Goal: Complete application form: Complete application form

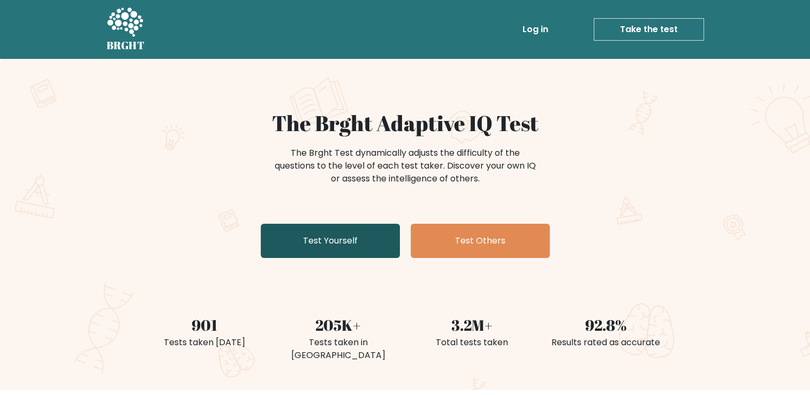
click at [368, 239] on link "Test Yourself" at bounding box center [330, 241] width 139 height 34
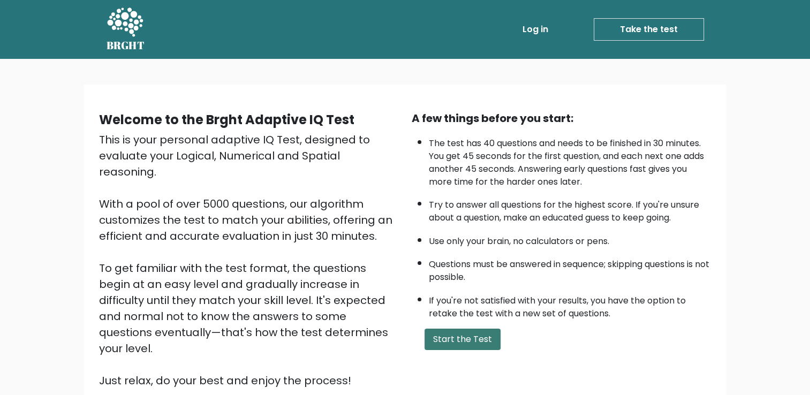
click at [461, 336] on button "Start the Test" at bounding box center [463, 339] width 76 height 21
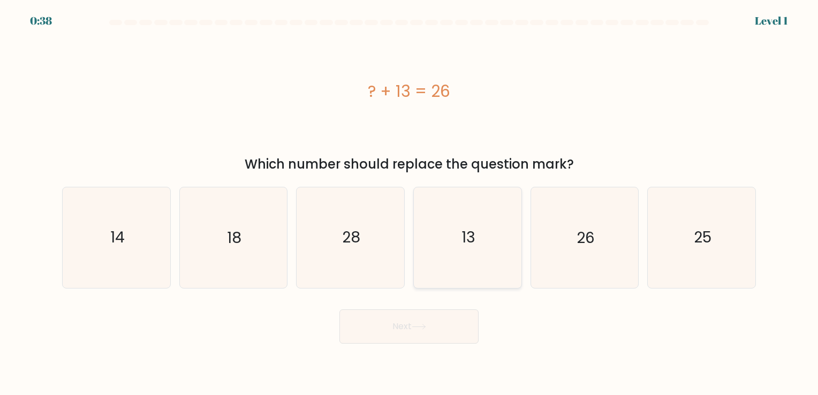
click at [443, 200] on icon "13" at bounding box center [468, 237] width 100 height 100
click at [410, 200] on input "d. 13" at bounding box center [409, 200] width 1 height 5
radio input "true"
click at [414, 329] on icon at bounding box center [419, 327] width 14 height 6
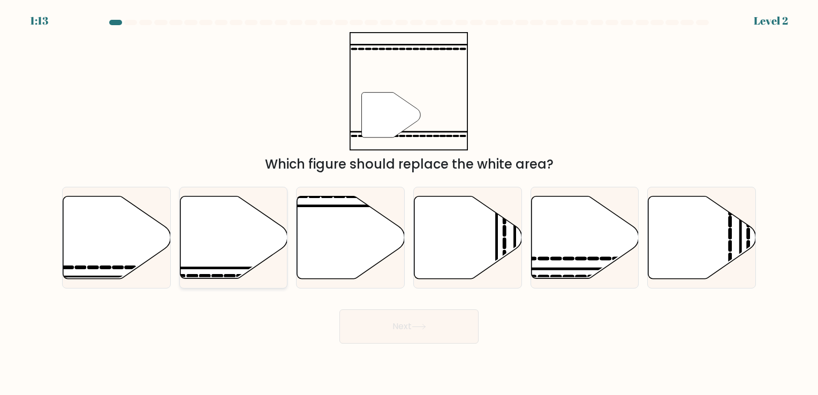
click at [240, 247] on icon at bounding box center [234, 237] width 108 height 82
click at [409, 203] on input "b." at bounding box center [409, 200] width 1 height 5
radio input "true"
click at [451, 331] on button "Next" at bounding box center [408, 326] width 139 height 34
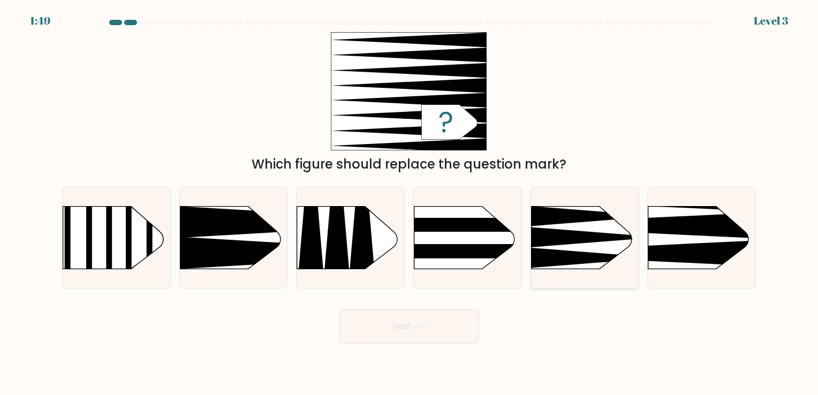
click at [566, 237] on icon at bounding box center [595, 237] width 129 height 20
click at [410, 203] on input "e." at bounding box center [409, 200] width 1 height 5
radio input "true"
click at [453, 323] on button "Next" at bounding box center [408, 326] width 139 height 34
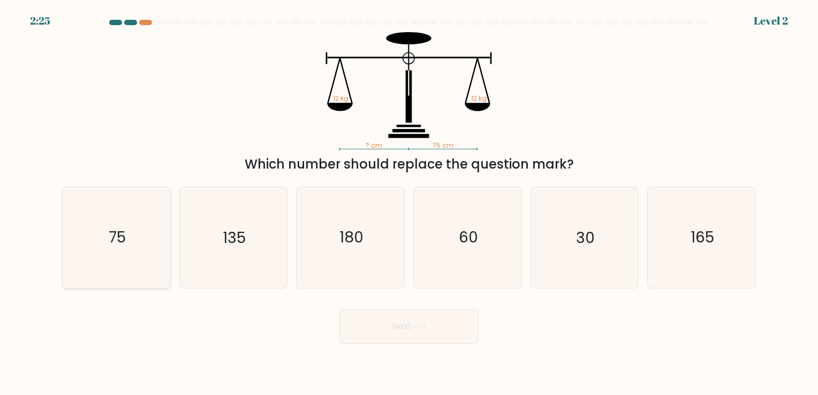
click at [120, 210] on icon "75" at bounding box center [116, 237] width 100 height 100
click at [409, 203] on input "a. 75" at bounding box center [409, 200] width 1 height 5
radio input "true"
click at [377, 324] on button "Next" at bounding box center [408, 326] width 139 height 34
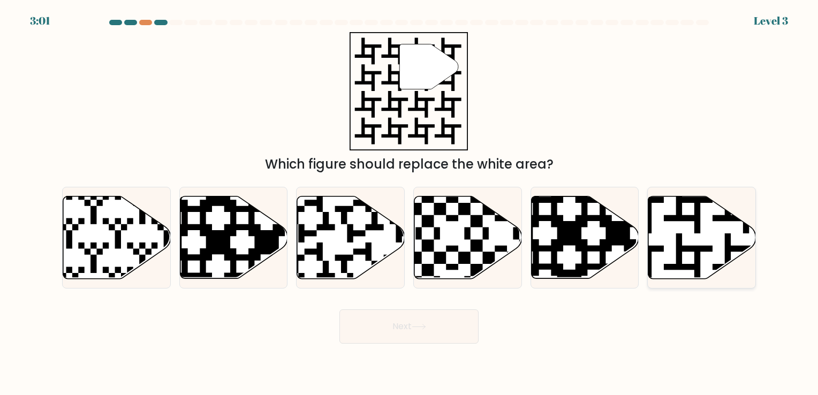
click at [682, 238] on icon at bounding box center [702, 237] width 108 height 82
click at [410, 203] on input "f." at bounding box center [409, 200] width 1 height 5
radio input "true"
click at [400, 321] on button "Next" at bounding box center [408, 326] width 139 height 34
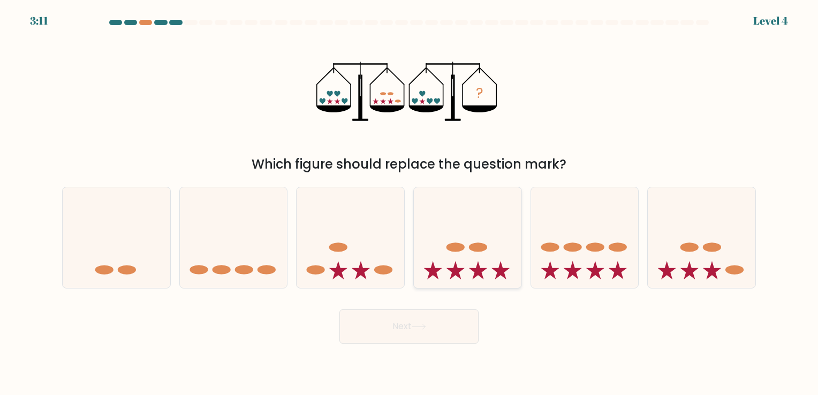
click at [458, 229] on icon at bounding box center [468, 237] width 108 height 89
click at [410, 203] on input "d." at bounding box center [409, 200] width 1 height 5
radio input "true"
click at [420, 321] on button "Next" at bounding box center [408, 326] width 139 height 34
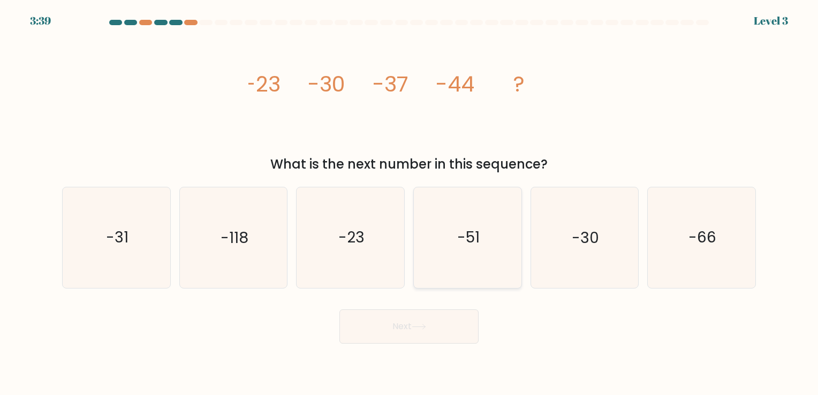
click at [444, 261] on icon "-51" at bounding box center [468, 237] width 100 height 100
click at [410, 203] on input "d. -51" at bounding box center [409, 200] width 1 height 5
radio input "true"
click at [413, 324] on button "Next" at bounding box center [408, 326] width 139 height 34
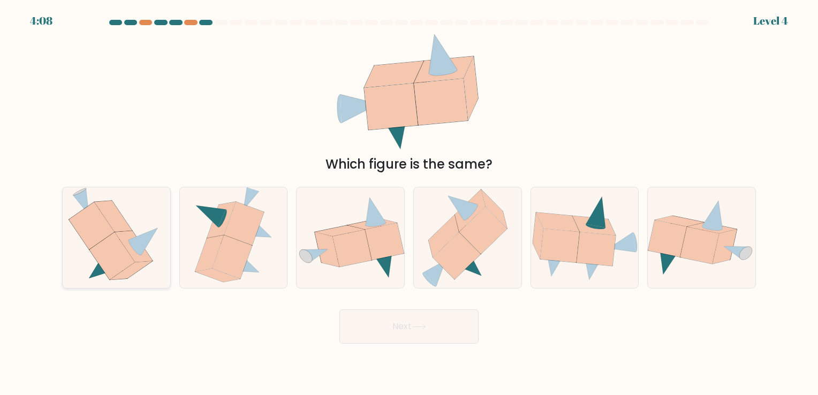
click at [126, 247] on icon at bounding box center [134, 246] width 38 height 31
click at [409, 203] on input "a." at bounding box center [409, 200] width 1 height 5
radio input "true"
click at [406, 346] on body "4:07 Level 4" at bounding box center [409, 197] width 818 height 395
click at [402, 333] on button "Next" at bounding box center [408, 326] width 139 height 34
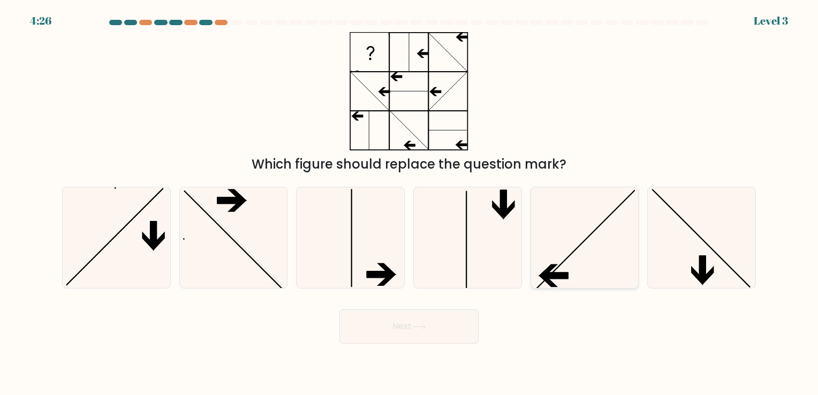
click at [580, 246] on icon at bounding box center [584, 237] width 100 height 100
click at [410, 203] on input "e." at bounding box center [409, 200] width 1 height 5
radio input "true"
click at [444, 316] on button "Next" at bounding box center [408, 326] width 139 height 34
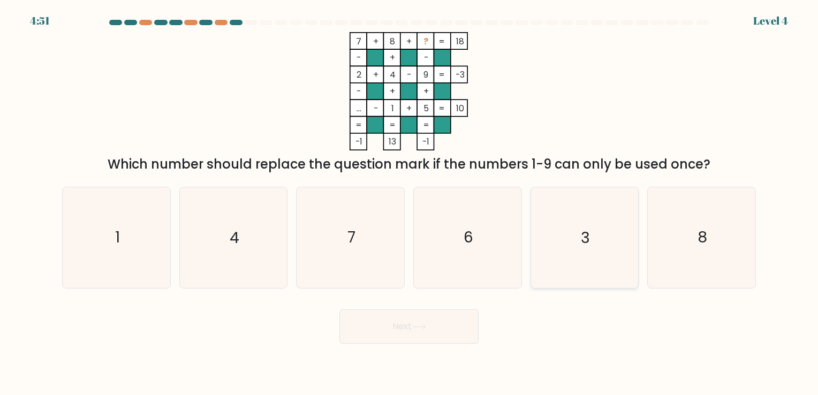
click at [617, 219] on icon "3" at bounding box center [584, 237] width 100 height 100
click at [410, 203] on input "e. 3" at bounding box center [409, 200] width 1 height 5
radio input "true"
click at [458, 320] on button "Next" at bounding box center [408, 326] width 139 height 34
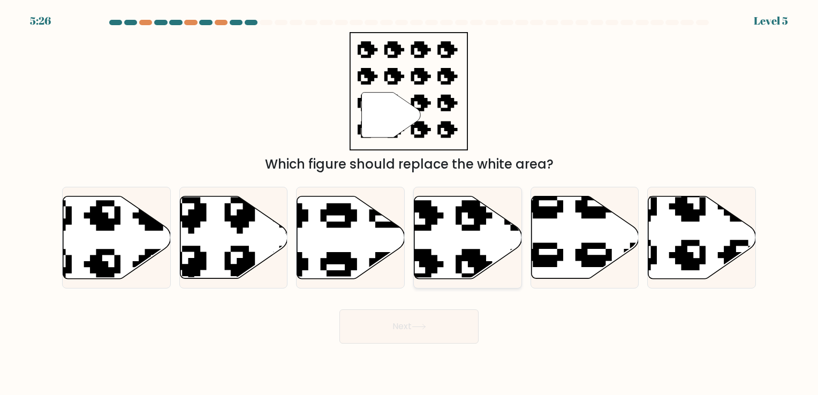
click at [448, 226] on icon at bounding box center [468, 237] width 108 height 82
click at [410, 203] on input "d." at bounding box center [409, 200] width 1 height 5
radio input "true"
click at [412, 333] on button "Next" at bounding box center [408, 326] width 139 height 34
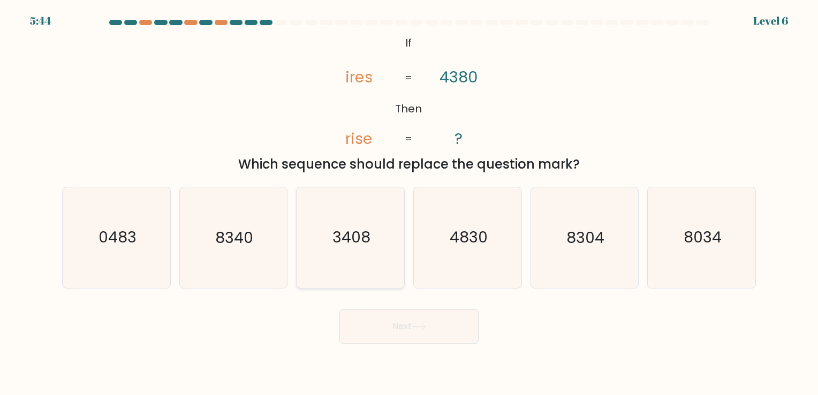
click at [368, 217] on icon "3408" at bounding box center [350, 237] width 100 height 100
click at [409, 203] on input "c. 3408" at bounding box center [409, 200] width 1 height 5
radio input "true"
click at [403, 323] on button "Next" at bounding box center [408, 326] width 139 height 34
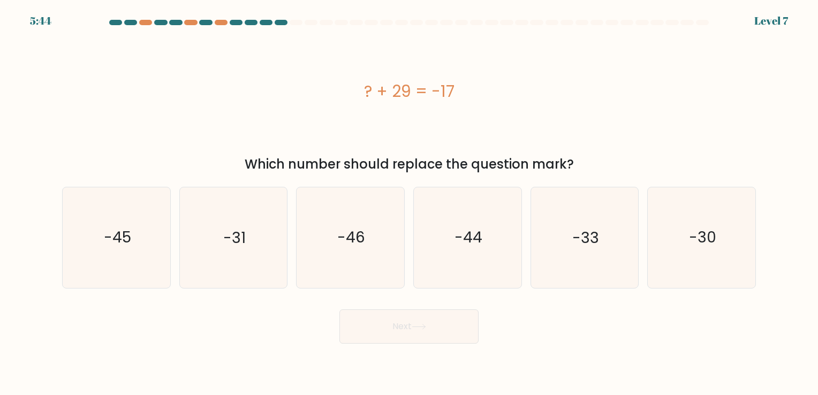
drag, startPoint x: 456, startPoint y: 198, endPoint x: 427, endPoint y: 300, distance: 106.3
click at [456, 198] on icon "-44" at bounding box center [468, 237] width 100 height 100
click at [410, 198] on input "d. -44" at bounding box center [409, 200] width 1 height 5
radio input "true"
click at [422, 318] on button "Next" at bounding box center [408, 326] width 139 height 34
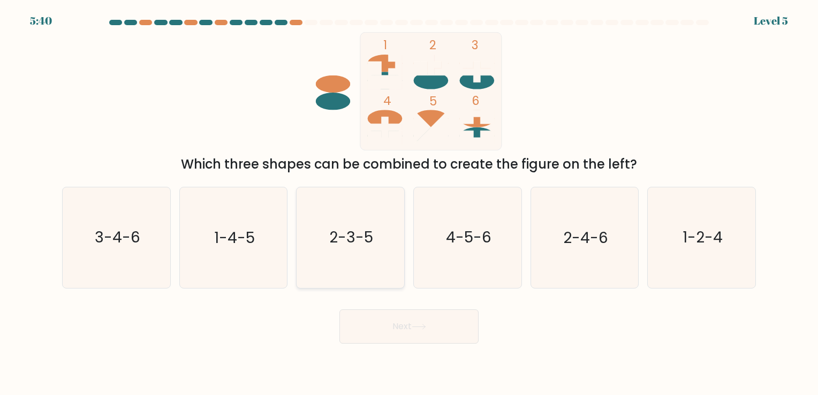
drag, startPoint x: 145, startPoint y: 243, endPoint x: 350, endPoint y: 262, distance: 205.4
click at [145, 243] on icon "3-4-6" at bounding box center [116, 237] width 100 height 100
click at [409, 203] on input "a. 3-4-6" at bounding box center [409, 200] width 1 height 5
radio input "true"
click at [452, 328] on button "Next" at bounding box center [408, 326] width 139 height 34
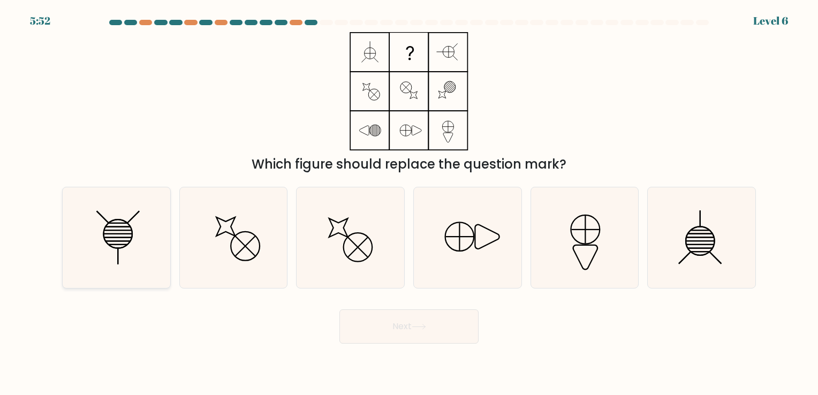
click at [120, 228] on icon at bounding box center [116, 237] width 100 height 100
click at [409, 203] on input "a." at bounding box center [409, 200] width 1 height 5
radio input "true"
click at [415, 326] on icon at bounding box center [419, 327] width 14 height 6
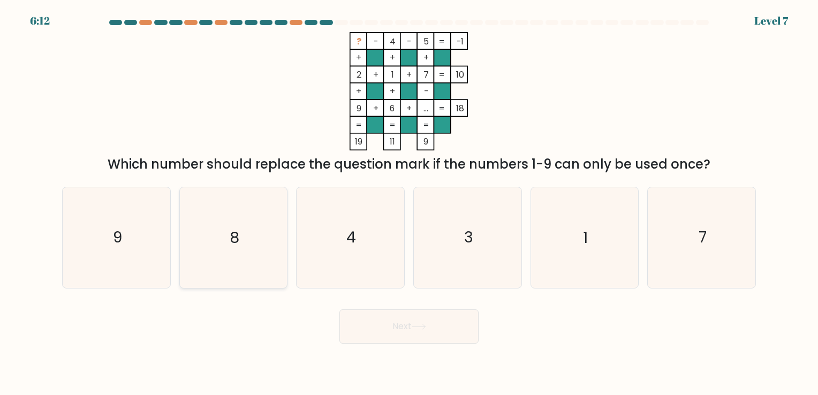
click at [262, 252] on icon "8" at bounding box center [233, 237] width 100 height 100
click at [409, 203] on input "b. 8" at bounding box center [409, 200] width 1 height 5
radio input "true"
click at [460, 327] on button "Next" at bounding box center [408, 326] width 139 height 34
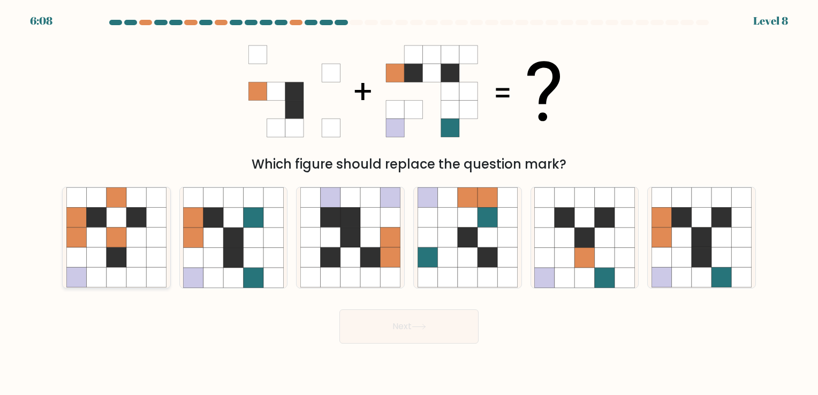
click at [123, 208] on icon at bounding box center [117, 218] width 20 height 20
click at [409, 203] on input "a." at bounding box center [409, 200] width 1 height 5
radio input "true"
click at [409, 320] on button "Next" at bounding box center [408, 326] width 139 height 34
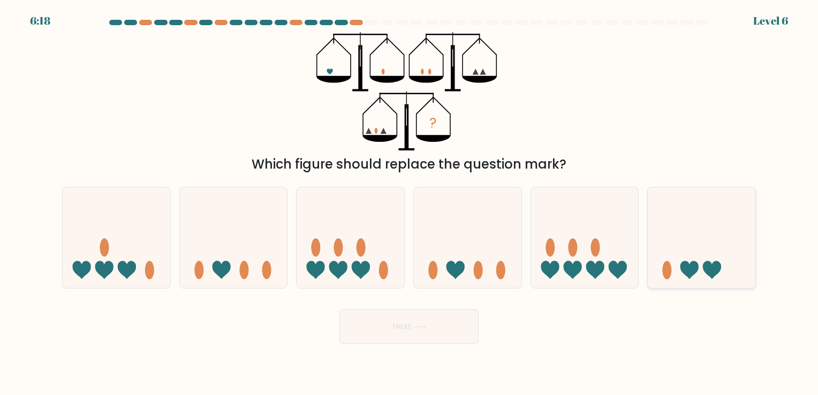
click at [700, 241] on icon at bounding box center [702, 237] width 108 height 89
click at [410, 203] on input "f." at bounding box center [409, 200] width 1 height 5
radio input "true"
click at [442, 244] on icon at bounding box center [468, 237] width 108 height 89
click at [410, 203] on input "d." at bounding box center [409, 200] width 1 height 5
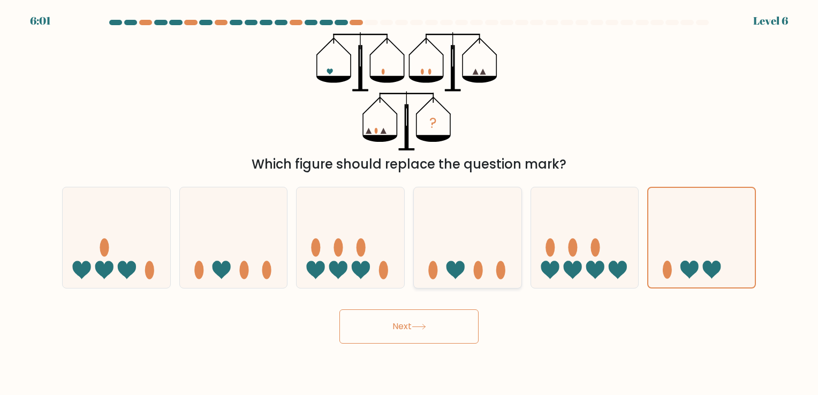
radio input "true"
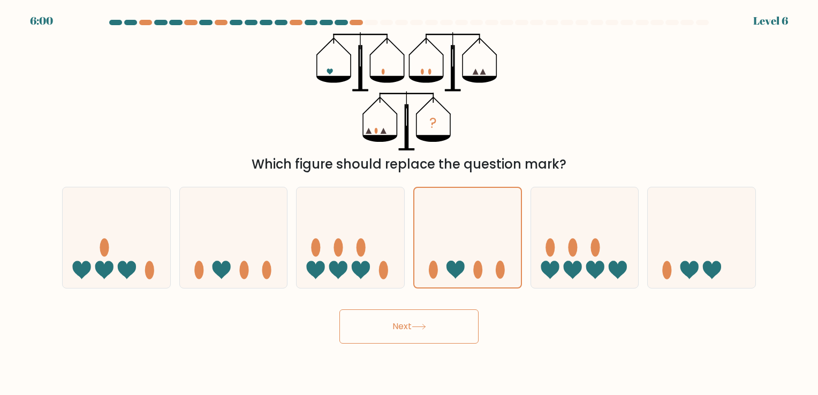
click at [395, 329] on button "Next" at bounding box center [408, 326] width 139 height 34
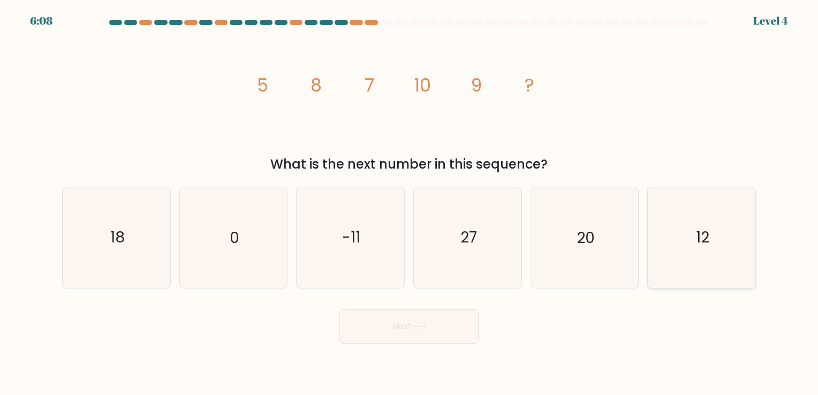
click at [668, 221] on icon "12" at bounding box center [702, 237] width 100 height 100
click at [410, 203] on input "f. 12" at bounding box center [409, 200] width 1 height 5
radio input "true"
click at [456, 335] on button "Next" at bounding box center [408, 326] width 139 height 34
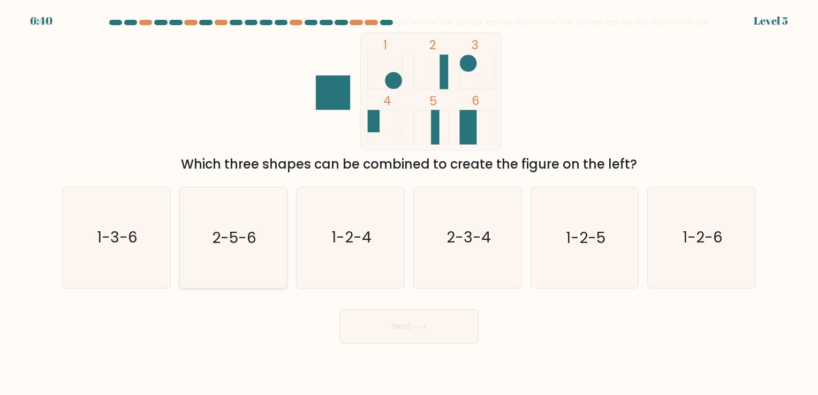
click at [243, 264] on icon "2-5-6" at bounding box center [233, 237] width 100 height 100
click at [409, 203] on input "b. 2-5-6" at bounding box center [409, 200] width 1 height 5
radio input "true"
click at [375, 321] on button "Next" at bounding box center [408, 326] width 139 height 34
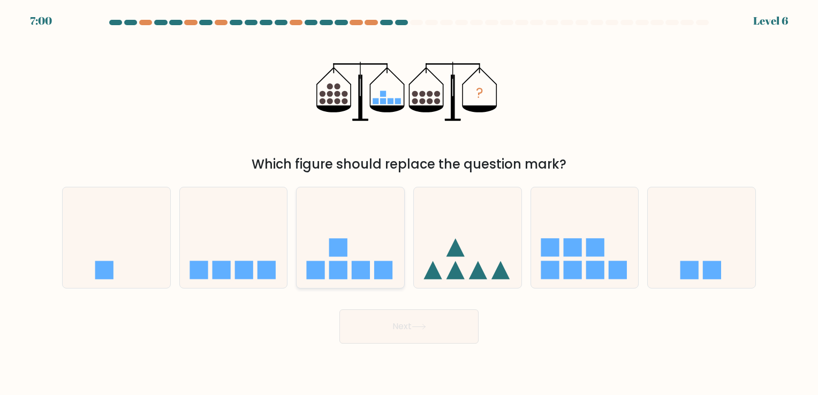
drag, startPoint x: 255, startPoint y: 264, endPoint x: 302, endPoint y: 264, distance: 46.6
click at [258, 264] on icon at bounding box center [234, 237] width 108 height 89
click at [409, 203] on input "b." at bounding box center [409, 200] width 1 height 5
radio input "true"
click at [377, 328] on button "Next" at bounding box center [408, 326] width 139 height 34
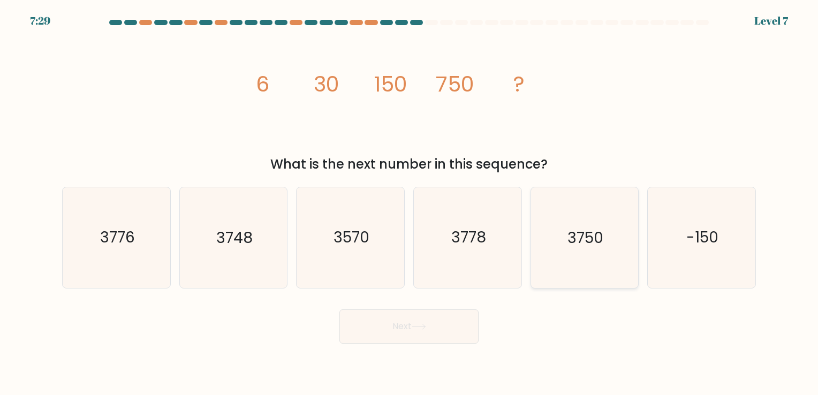
drag, startPoint x: 564, startPoint y: 243, endPoint x: 559, endPoint y: 258, distance: 15.9
click at [564, 244] on icon "3750" at bounding box center [584, 237] width 100 height 100
click at [410, 203] on input "e. 3750" at bounding box center [409, 200] width 1 height 5
radio input "true"
click at [458, 329] on button "Next" at bounding box center [408, 326] width 139 height 34
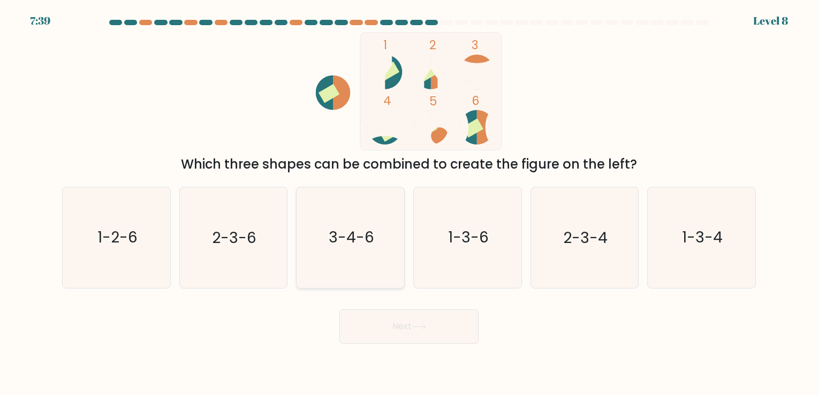
click at [361, 254] on icon "3-4-6" at bounding box center [350, 237] width 100 height 100
click at [409, 203] on input "c. 3-4-6" at bounding box center [409, 200] width 1 height 5
radio input "true"
click at [374, 322] on button "Next" at bounding box center [408, 326] width 139 height 34
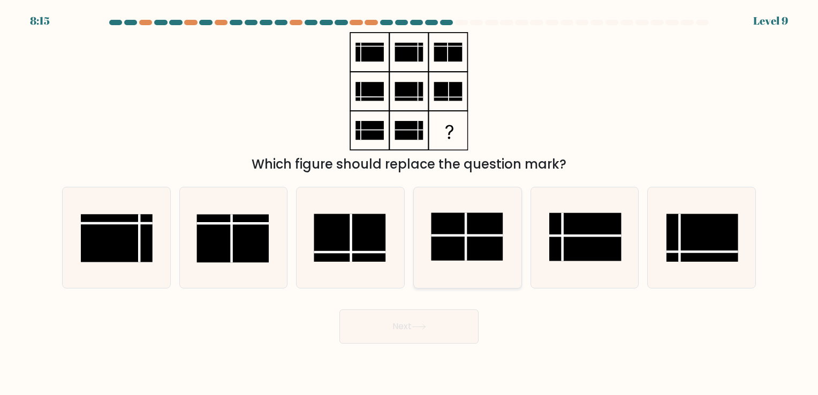
click at [483, 243] on rect at bounding box center [467, 237] width 72 height 48
click at [410, 203] on input "d." at bounding box center [409, 200] width 1 height 5
radio input "true"
click at [439, 324] on button "Next" at bounding box center [408, 326] width 139 height 34
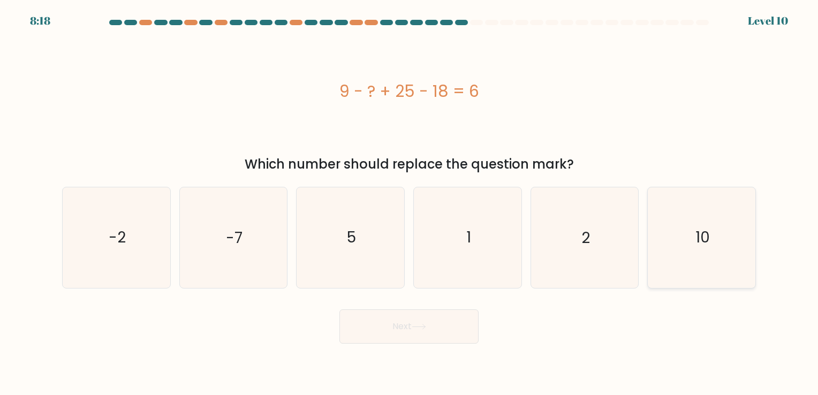
click at [720, 224] on icon "10" at bounding box center [702, 237] width 100 height 100
click at [410, 203] on input "f. 10" at bounding box center [409, 200] width 1 height 5
radio input "true"
click at [389, 329] on button "Next" at bounding box center [408, 326] width 139 height 34
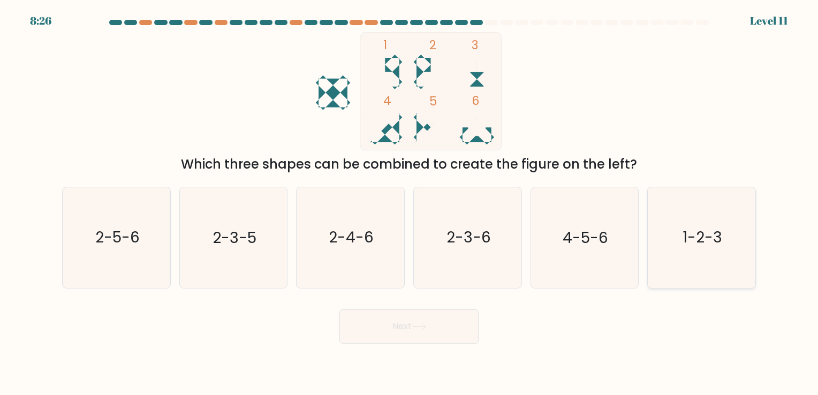
click at [685, 235] on text "1-2-3" at bounding box center [703, 238] width 40 height 21
click at [410, 203] on input "f. 1-2-3" at bounding box center [409, 200] width 1 height 5
radio input "true"
click at [462, 334] on button "Next" at bounding box center [408, 326] width 139 height 34
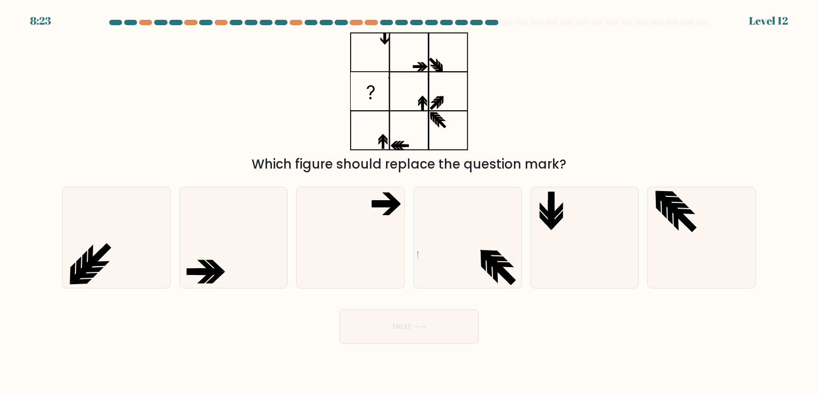
click at [448, 332] on button "Next" at bounding box center [408, 326] width 139 height 34
click at [519, 115] on div "Which figure should replace the question mark?" at bounding box center [409, 103] width 707 height 142
click at [509, 258] on icon at bounding box center [468, 237] width 100 height 100
click at [410, 203] on input "d." at bounding box center [409, 200] width 1 height 5
radio input "true"
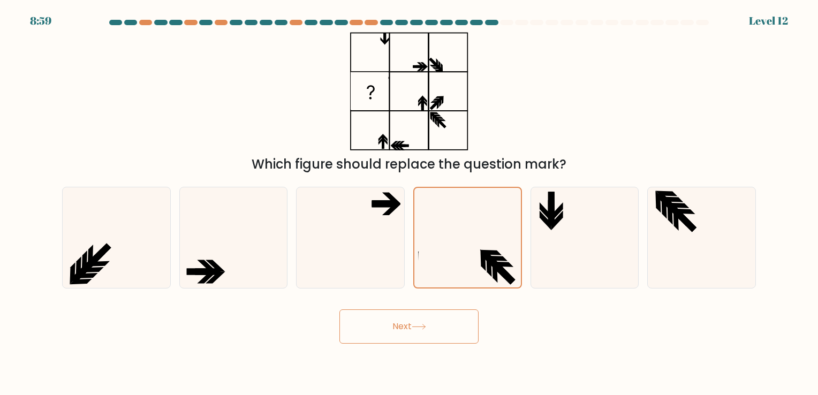
click at [437, 340] on button "Next" at bounding box center [408, 326] width 139 height 34
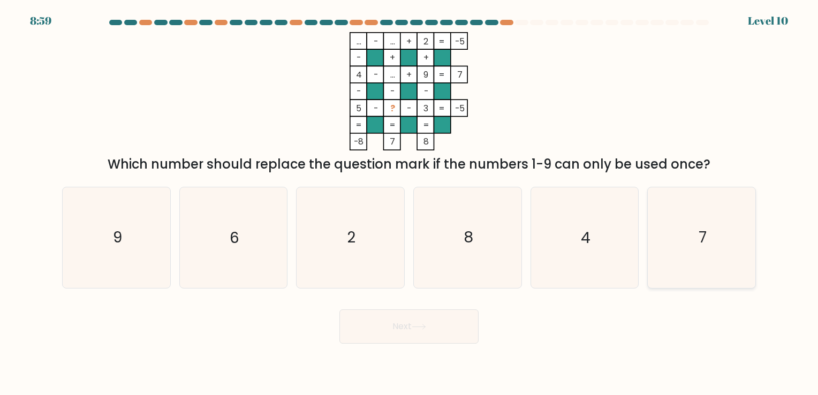
click at [674, 211] on icon "7" at bounding box center [702, 237] width 100 height 100
click at [410, 203] on input "f. 7" at bounding box center [409, 200] width 1 height 5
radio input "true"
click at [421, 339] on button "Next" at bounding box center [408, 326] width 139 height 34
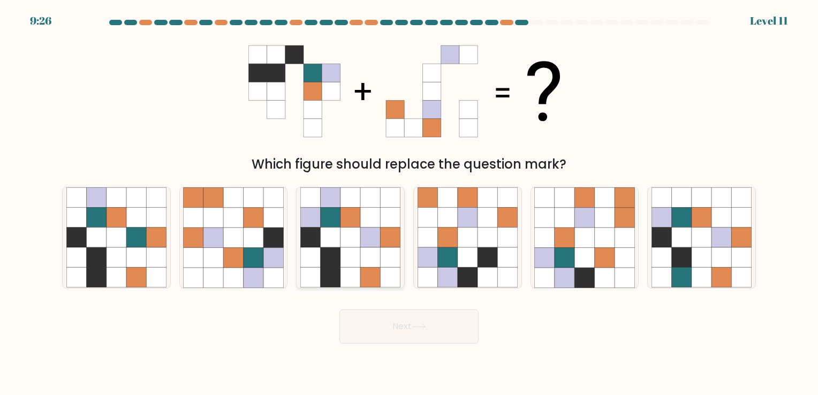
drag, startPoint x: 346, startPoint y: 220, endPoint x: 367, endPoint y: 247, distance: 35.1
click at [345, 220] on icon at bounding box center [351, 218] width 20 height 20
click at [409, 203] on input "c." at bounding box center [409, 200] width 1 height 5
radio input "true"
click at [384, 319] on button "Next" at bounding box center [408, 326] width 139 height 34
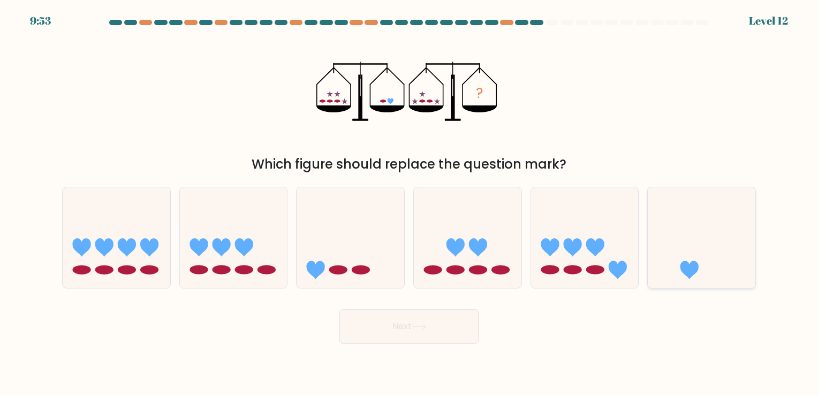
click at [669, 233] on icon at bounding box center [702, 237] width 108 height 89
click at [410, 203] on input "f." at bounding box center [409, 200] width 1 height 5
radio input "true"
click at [437, 333] on button "Next" at bounding box center [408, 326] width 139 height 34
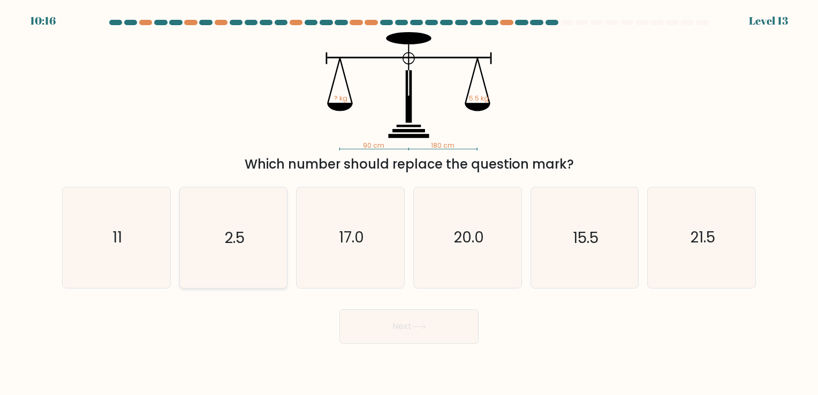
click at [239, 239] on text "2.5" at bounding box center [234, 238] width 20 height 21
click at [409, 203] on input "b. 2.5" at bounding box center [409, 200] width 1 height 5
radio input "true"
click at [403, 329] on button "Next" at bounding box center [408, 326] width 139 height 34
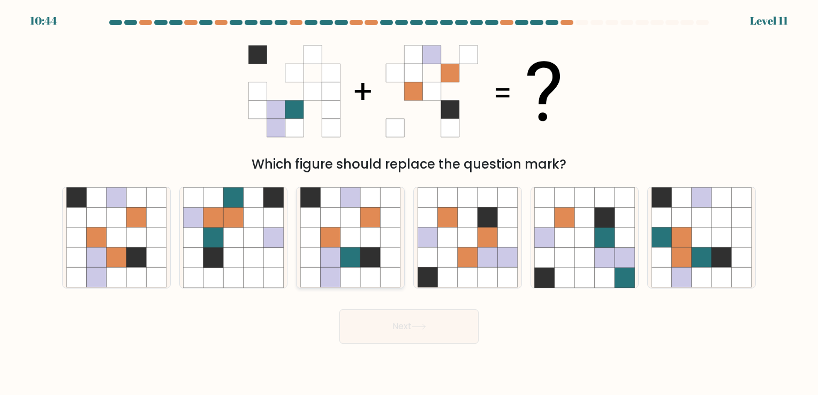
click at [354, 246] on icon at bounding box center [351, 238] width 20 height 20
click at [409, 203] on input "c." at bounding box center [409, 200] width 1 height 5
radio input "true"
click at [396, 322] on button "Next" at bounding box center [408, 326] width 139 height 34
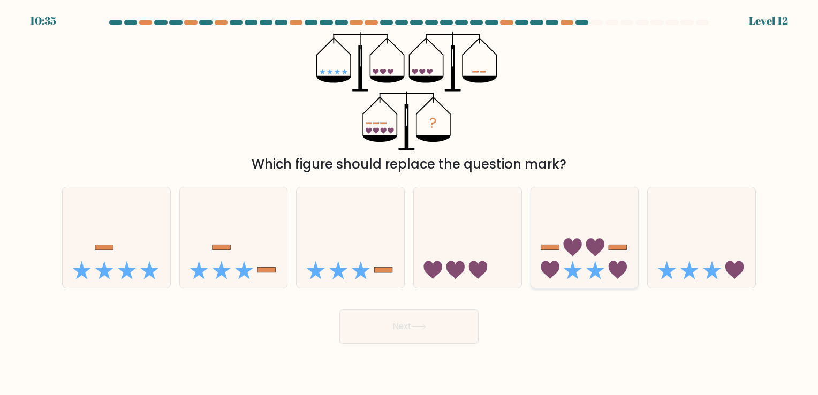
click at [556, 263] on icon at bounding box center [550, 270] width 18 height 18
click at [410, 203] on input "e." at bounding box center [409, 200] width 1 height 5
radio input "true"
click at [453, 327] on button "Next" at bounding box center [408, 326] width 139 height 34
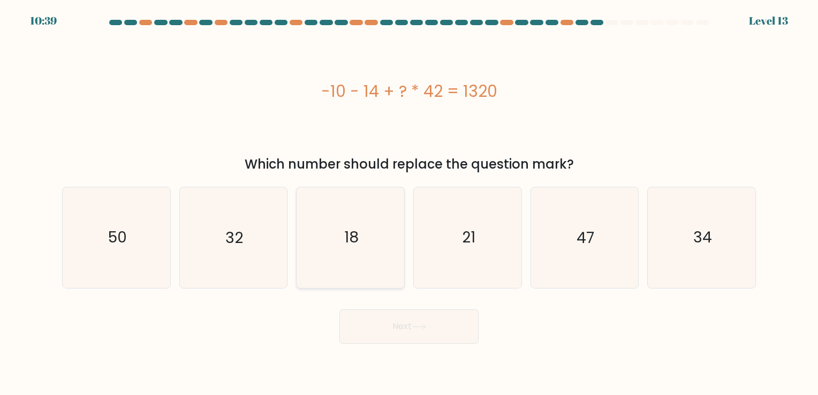
click at [362, 232] on icon "18" at bounding box center [350, 237] width 100 height 100
click at [409, 203] on input "c. 18" at bounding box center [409, 200] width 1 height 5
radio input "true"
click at [410, 317] on button "Next" at bounding box center [408, 326] width 139 height 34
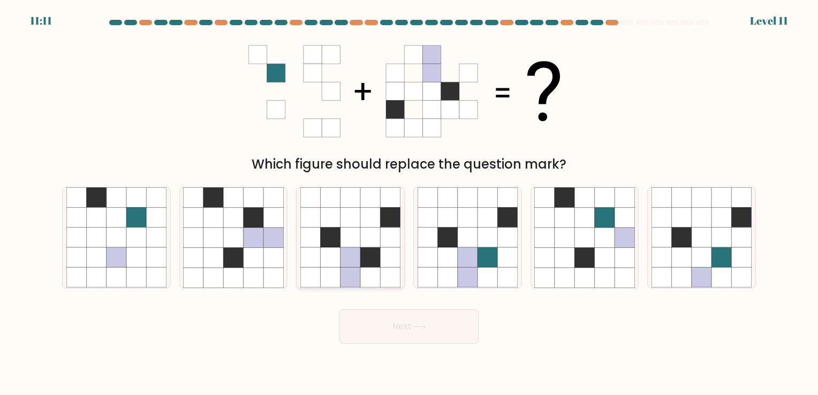
click at [368, 232] on icon at bounding box center [370, 238] width 20 height 20
click at [409, 203] on input "c." at bounding box center [409, 200] width 1 height 5
radio input "true"
click at [429, 323] on button "Next" at bounding box center [408, 326] width 139 height 34
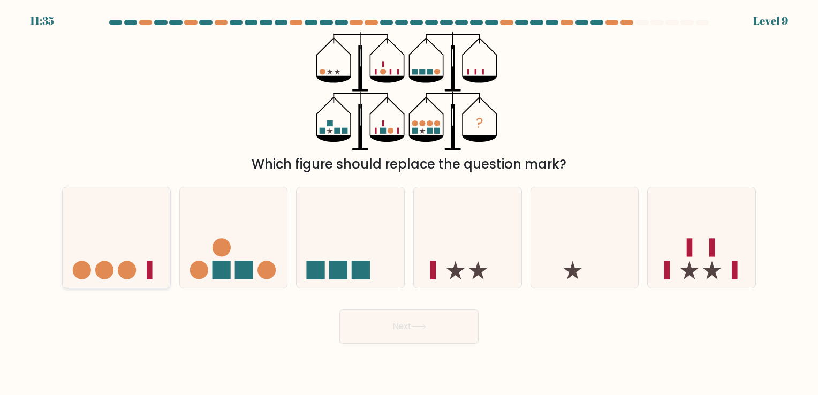
click at [104, 271] on circle at bounding box center [104, 270] width 18 height 18
click at [409, 203] on input "a." at bounding box center [409, 200] width 1 height 5
radio input "true"
click at [368, 316] on button "Next" at bounding box center [408, 326] width 139 height 34
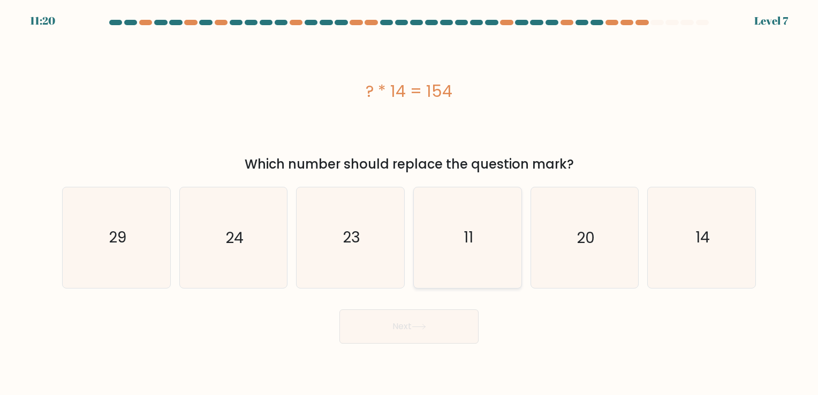
click at [486, 224] on icon "11" at bounding box center [468, 237] width 100 height 100
click at [410, 203] on input "d. 11" at bounding box center [409, 200] width 1 height 5
radio input "true"
click at [433, 320] on button "Next" at bounding box center [408, 326] width 139 height 34
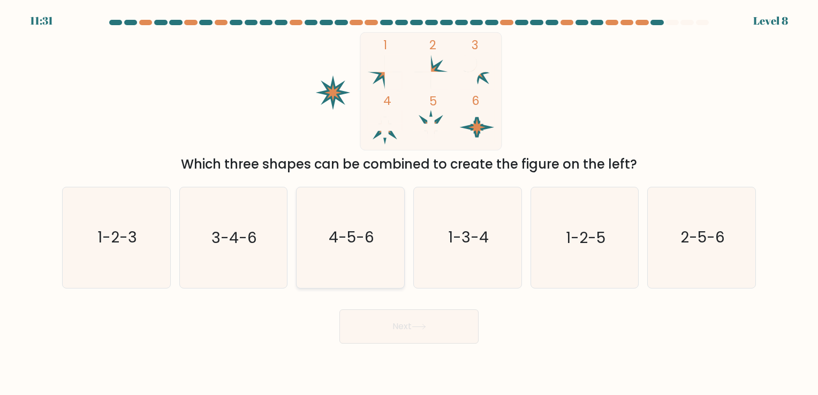
click at [344, 224] on icon "4-5-6" at bounding box center [350, 237] width 100 height 100
click at [409, 203] on input "c. 4-5-6" at bounding box center [409, 200] width 1 height 5
radio input "true"
click at [415, 328] on icon at bounding box center [419, 327] width 14 height 6
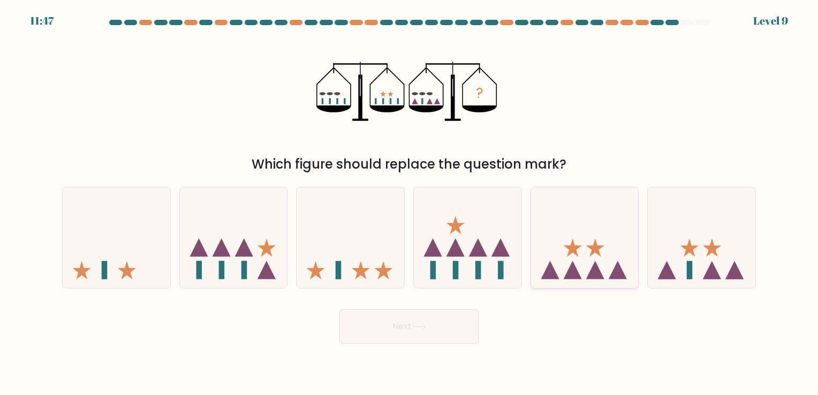
drag, startPoint x: 556, startPoint y: 208, endPoint x: 533, endPoint y: 222, distance: 26.4
click at [555, 208] on icon at bounding box center [585, 237] width 108 height 89
click at [410, 203] on input "e." at bounding box center [409, 200] width 1 height 5
radio input "true"
click at [418, 328] on icon at bounding box center [419, 327] width 14 height 6
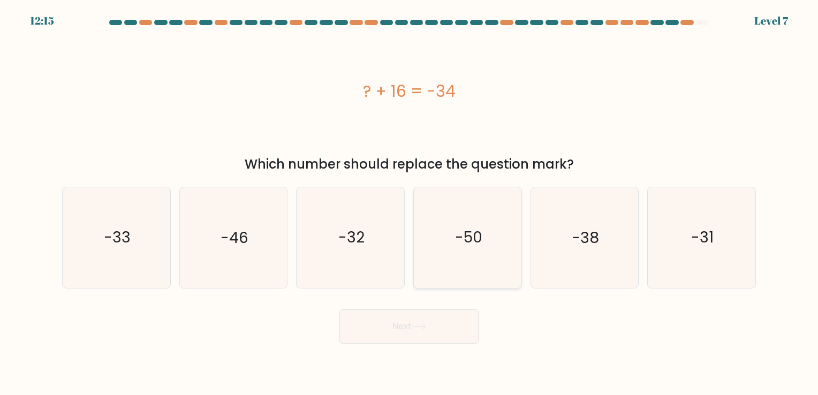
click at [463, 226] on icon "-50" at bounding box center [468, 237] width 100 height 100
click at [410, 203] on input "d. -50" at bounding box center [409, 200] width 1 height 5
radio input "true"
click at [429, 326] on button "Next" at bounding box center [408, 326] width 139 height 34
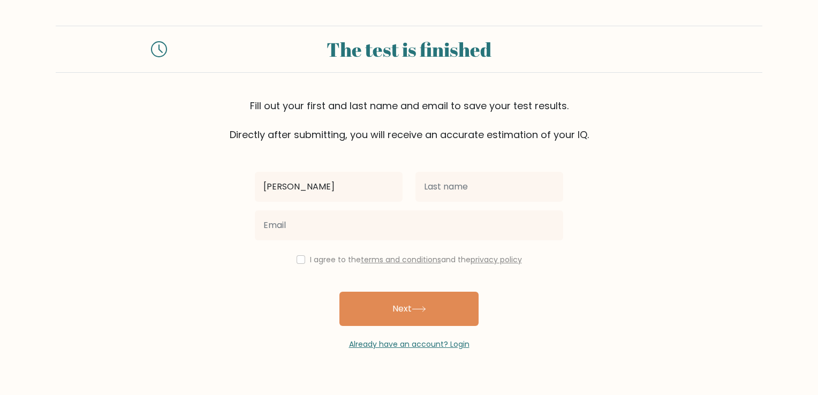
type input "[PERSON_NAME] [PERSON_NAME]"
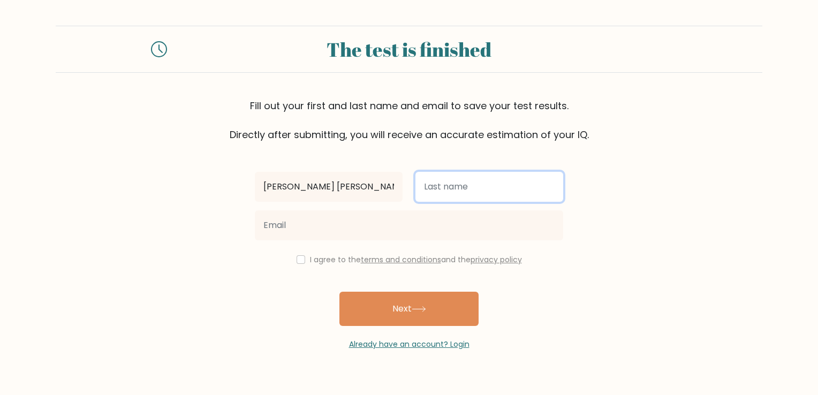
click at [499, 190] on input "text" at bounding box center [489, 187] width 148 height 30
type input "Laureano"
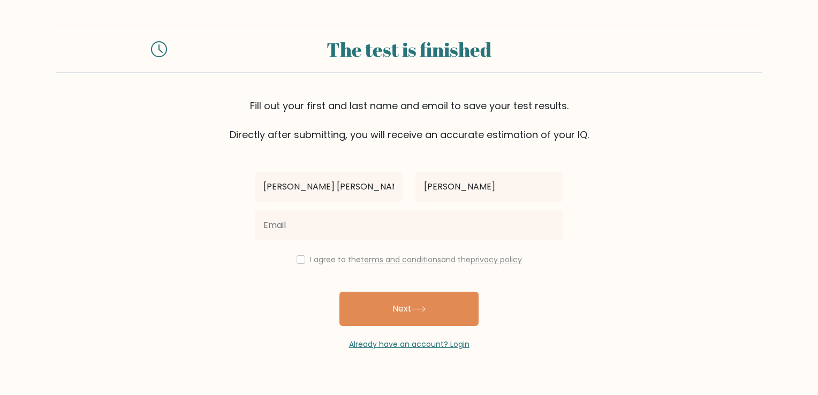
click at [305, 256] on div "I agree to the terms and conditions and the privacy policy" at bounding box center [408, 259] width 321 height 13
click at [299, 261] on input "checkbox" at bounding box center [301, 259] width 9 height 9
checkbox input "true"
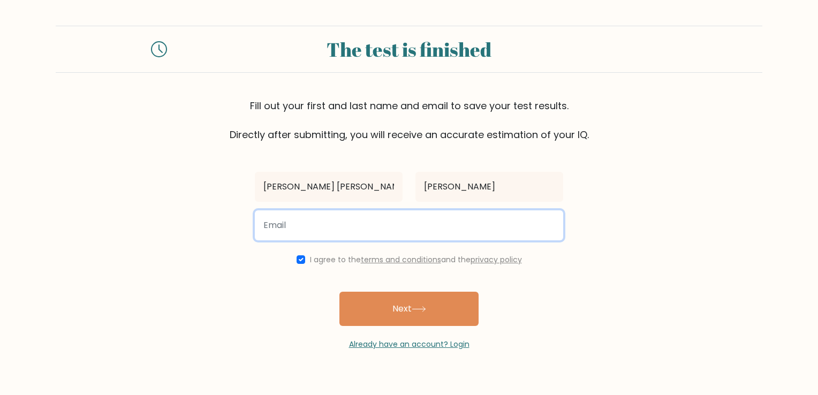
click at [332, 233] on input "email" at bounding box center [409, 225] width 308 height 30
type input "laureanojoshandrei@gmail.com"
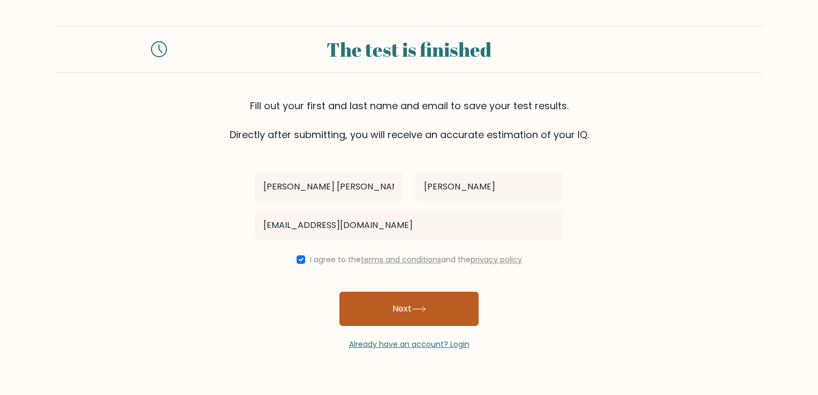
click at [436, 303] on button "Next" at bounding box center [408, 309] width 139 height 34
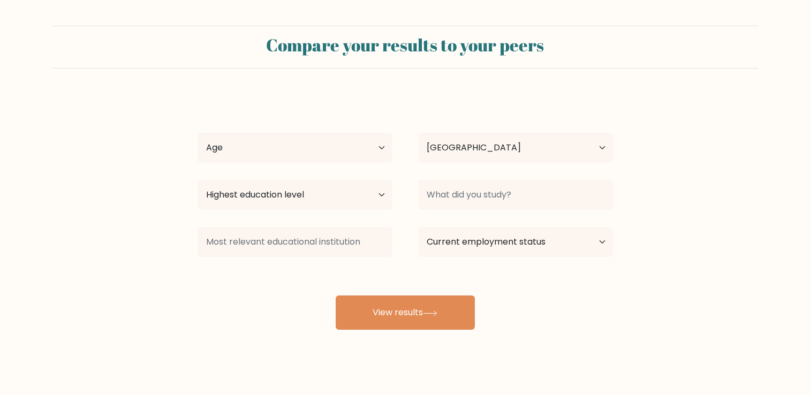
select select "PH"
click at [365, 142] on select "Age Under [DEMOGRAPHIC_DATA] [DEMOGRAPHIC_DATA] [DEMOGRAPHIC_DATA] [DEMOGRAPHIC…" at bounding box center [295, 148] width 195 height 30
select select "18_24"
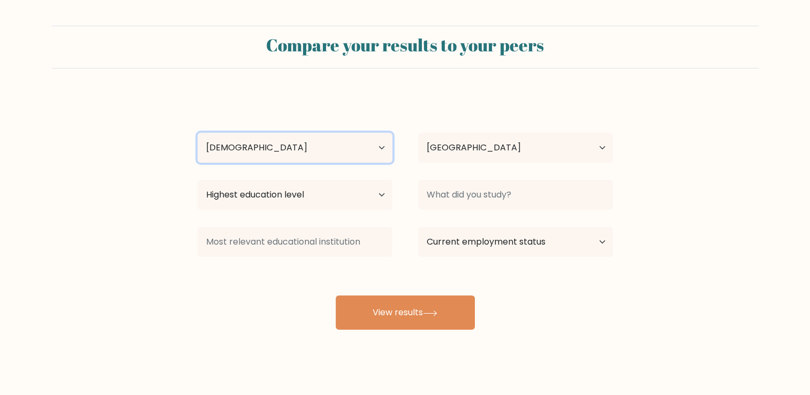
click at [198, 133] on select "Age Under [DEMOGRAPHIC_DATA] [DEMOGRAPHIC_DATA] [DEMOGRAPHIC_DATA] [DEMOGRAPHIC…" at bounding box center [295, 148] width 195 height 30
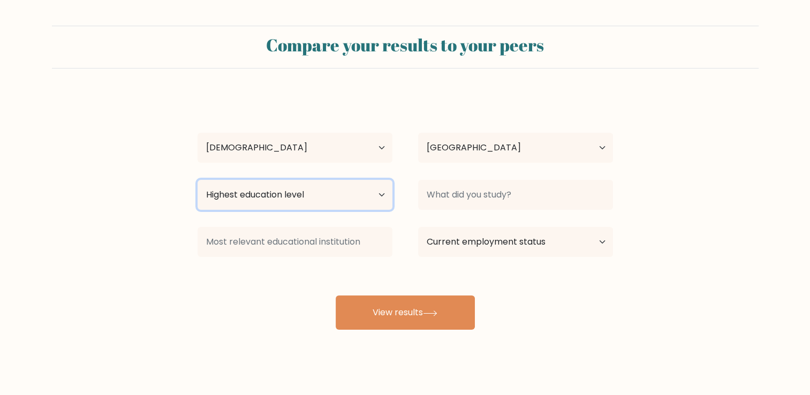
click at [289, 192] on select "Highest education level No schooling Primary Lower Secondary Upper Secondary Oc…" at bounding box center [295, 195] width 195 height 30
click at [353, 200] on select "Highest education level No schooling Primary Lower Secondary Upper Secondary Oc…" at bounding box center [295, 195] width 195 height 30
select select "upper_secondary"
click at [198, 180] on select "Highest education level No schooling Primary Lower Secondary Upper Secondary Oc…" at bounding box center [295, 195] width 195 height 30
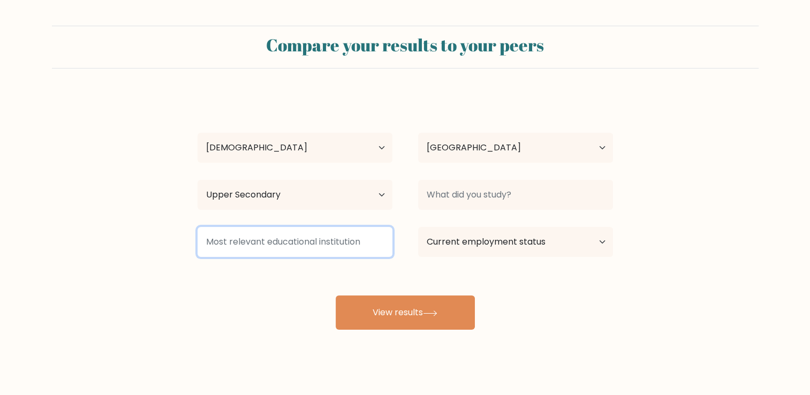
click at [285, 241] on input at bounding box center [295, 242] width 195 height 30
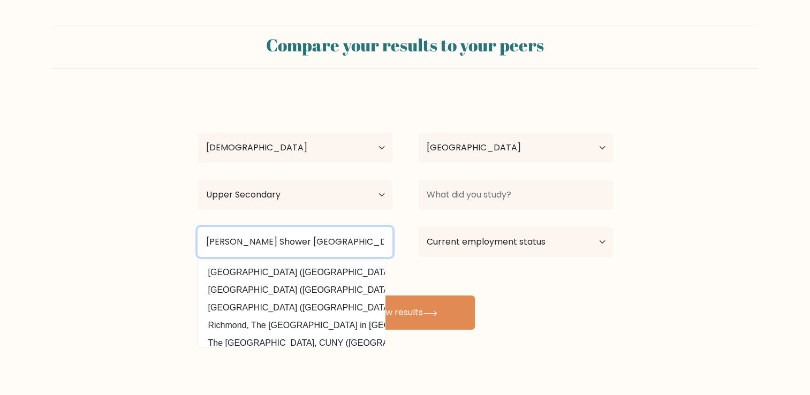
type input "[PERSON_NAME] Shower [GEOGRAPHIC_DATA]"
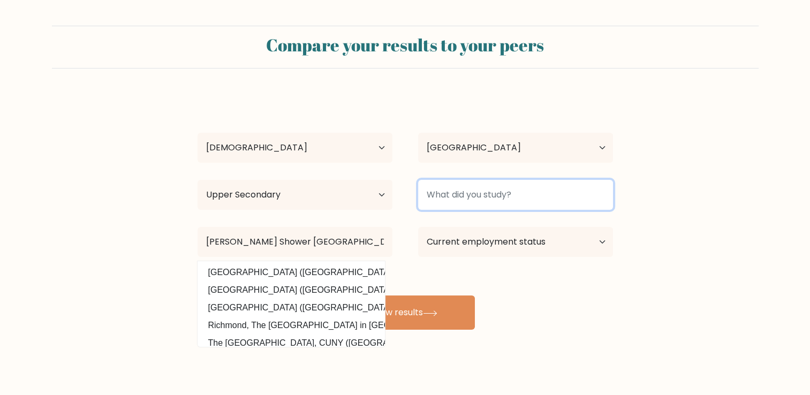
click at [531, 190] on input at bounding box center [515, 195] width 195 height 30
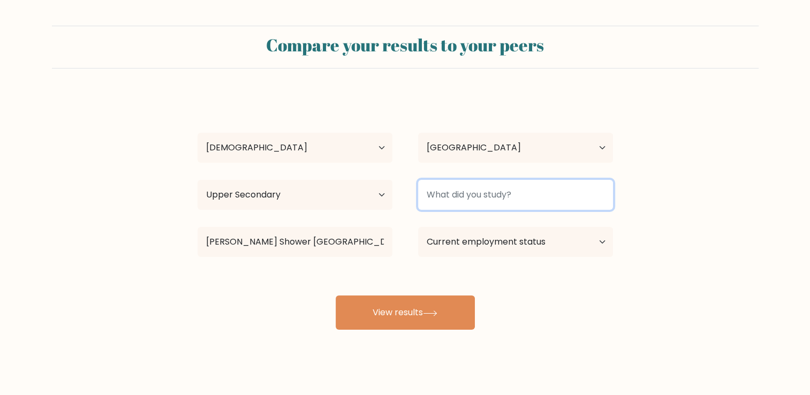
click at [527, 193] on input at bounding box center [515, 195] width 195 height 30
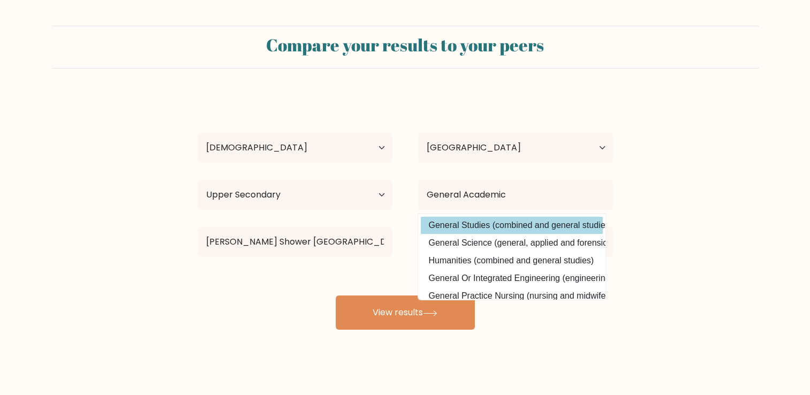
click at [517, 222] on option "General Studies (combined and general studies)" at bounding box center [512, 225] width 182 height 17
type input "General Studies"
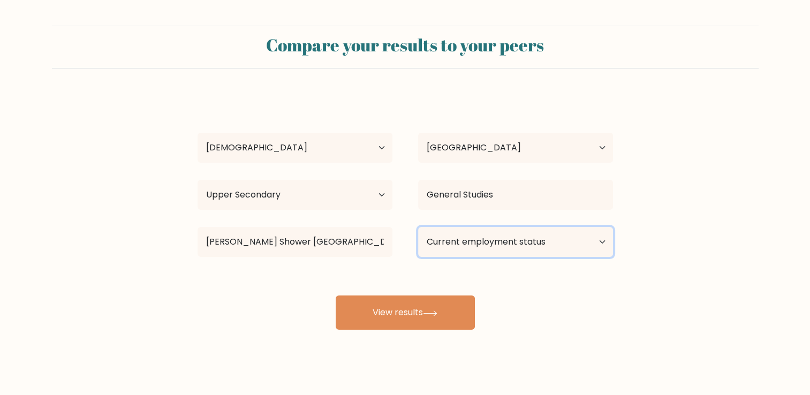
click at [510, 247] on select "Current employment status Employed Student Retired Other / prefer not to answer" at bounding box center [515, 242] width 195 height 30
click at [418, 227] on select "Current employment status Employed Student Retired Other / prefer not to answer" at bounding box center [515, 242] width 195 height 30
click at [473, 243] on select "Current employment status Employed Student Retired Other / prefer not to answer" at bounding box center [515, 242] width 195 height 30
select select "other"
click at [418, 227] on select "Current employment status Employed Student Retired Other / prefer not to answer" at bounding box center [515, 242] width 195 height 30
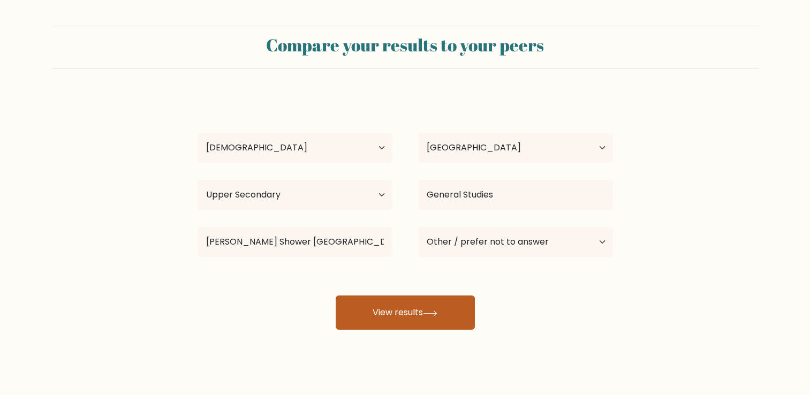
click at [467, 320] on button "View results" at bounding box center [405, 313] width 139 height 34
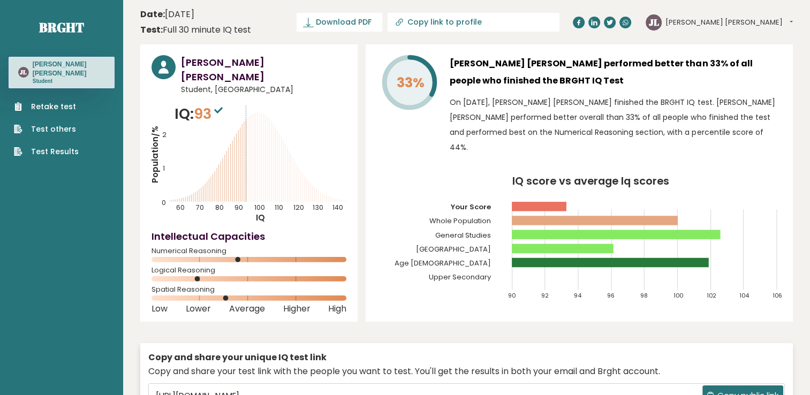
drag, startPoint x: 258, startPoint y: 146, endPoint x: 238, endPoint y: 145, distance: 20.4
click at [238, 145] on icon "Population/% IQ 0 1 2 60 70 80 90 100 110 120 130 140" at bounding box center [249, 163] width 195 height 120
drag, startPoint x: 247, startPoint y: 145, endPoint x: 230, endPoint y: 145, distance: 17.1
click at [230, 145] on icon "Population/% IQ 0 1 2 60 70 80 90 100 110 120 130 140" at bounding box center [249, 163] width 195 height 120
drag, startPoint x: 230, startPoint y: 145, endPoint x: 251, endPoint y: 150, distance: 21.7
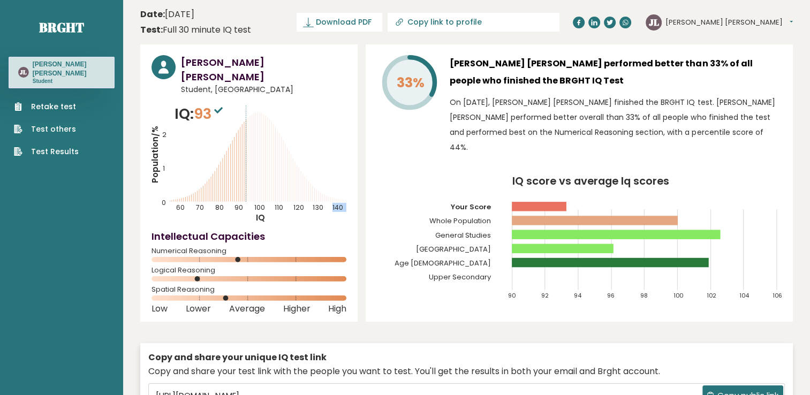
click at [251, 150] on icon "Population/% IQ 0 1 2 60 70 80 90 100 110 120 130 140" at bounding box center [249, 163] width 195 height 120
click at [246, 148] on icon "Population/% IQ 0 1 2 60 70 80 90 100 110 120 130 140" at bounding box center [249, 163] width 195 height 120
